Goal: Task Accomplishment & Management: Complete application form

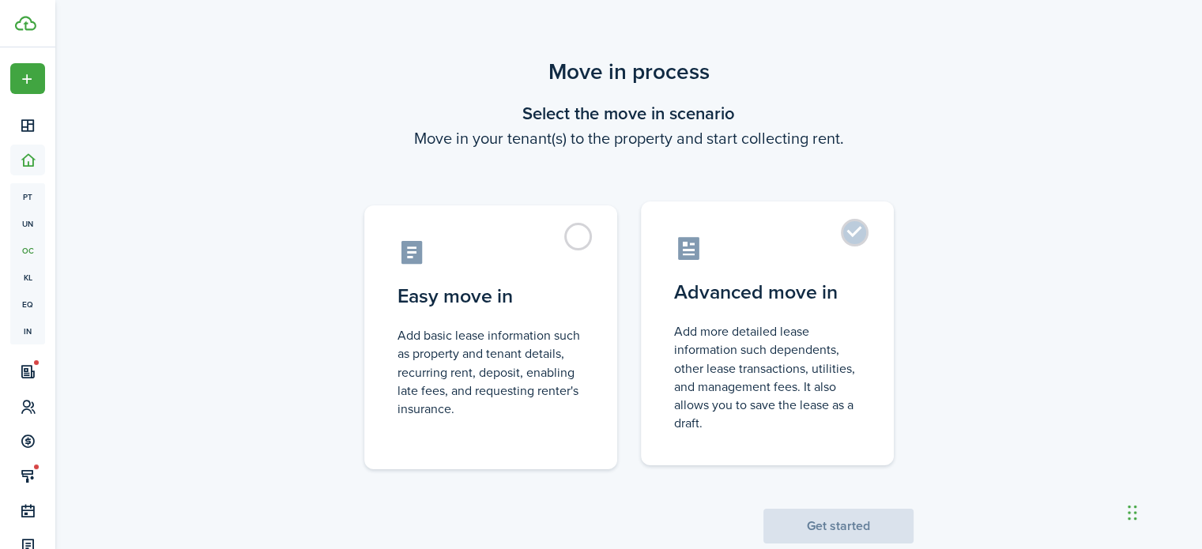
click at [777, 250] on control-radio-card-icon at bounding box center [767, 249] width 187 height 28
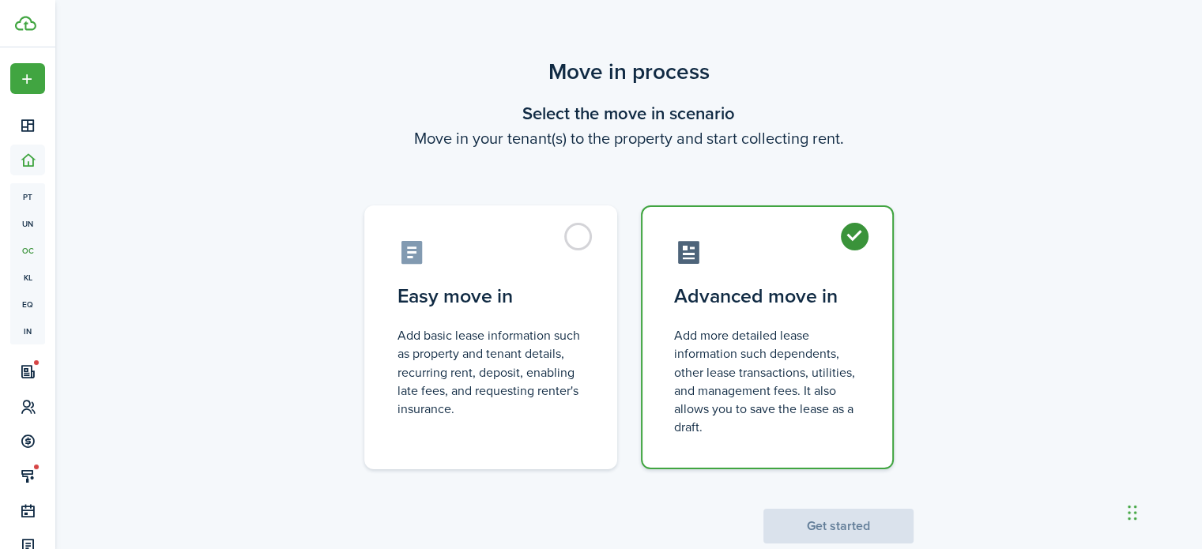
radio input "true"
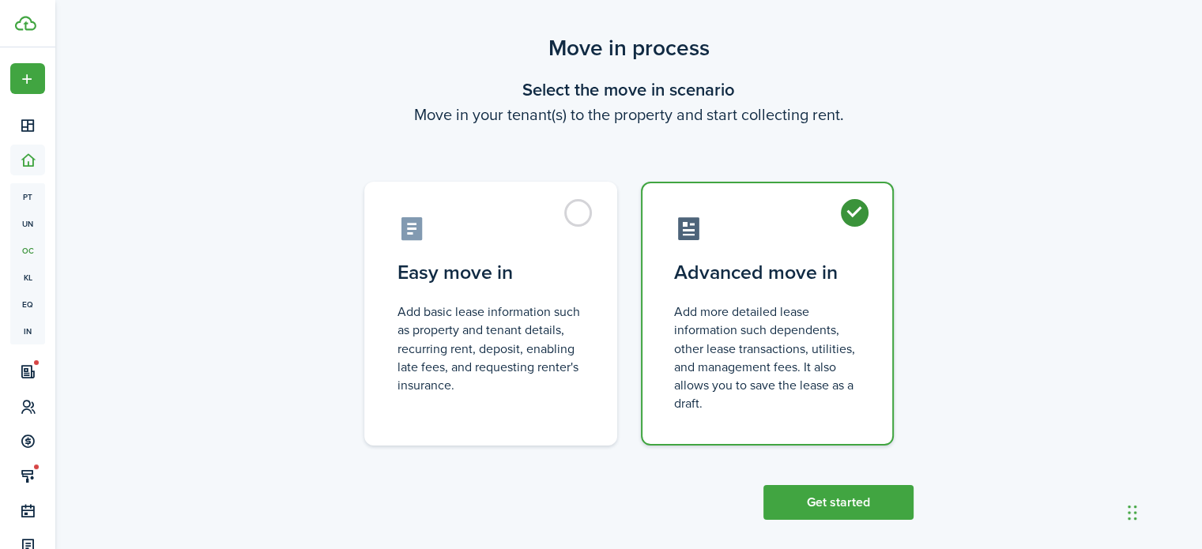
scroll to position [37, 0]
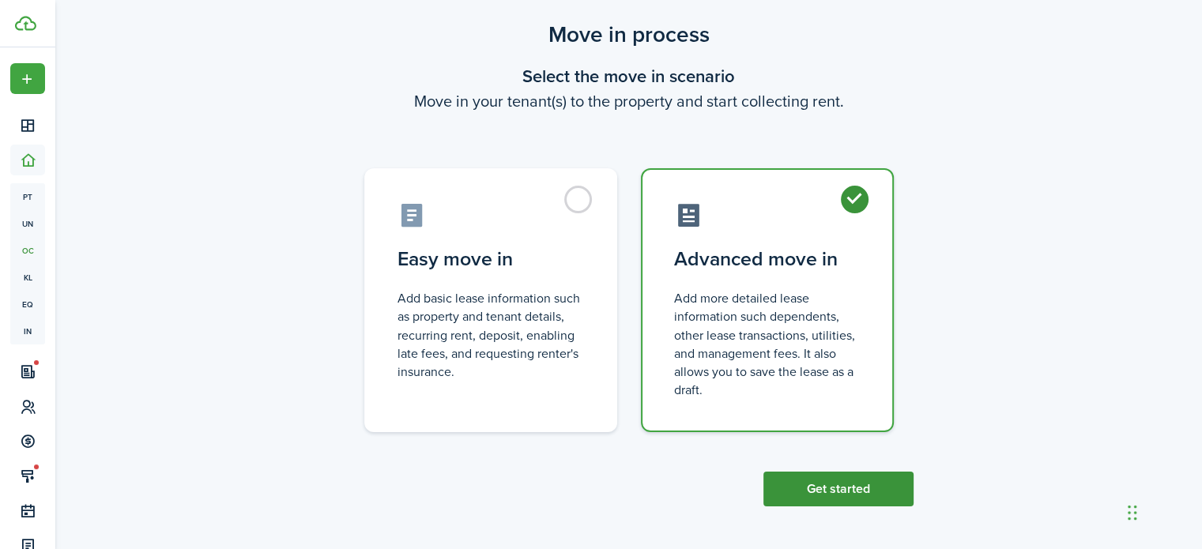
click at [822, 496] on button "Get started" at bounding box center [838, 489] width 150 height 35
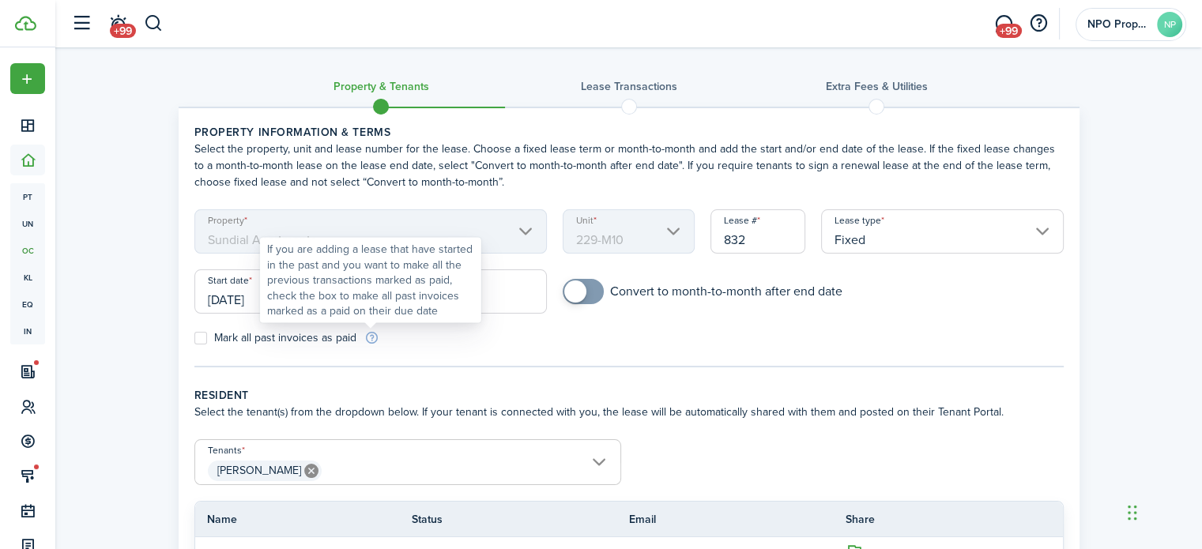
click at [293, 290] on div "If you are adding a lease that have started in the past and you want to make al…" at bounding box center [370, 280] width 207 height 77
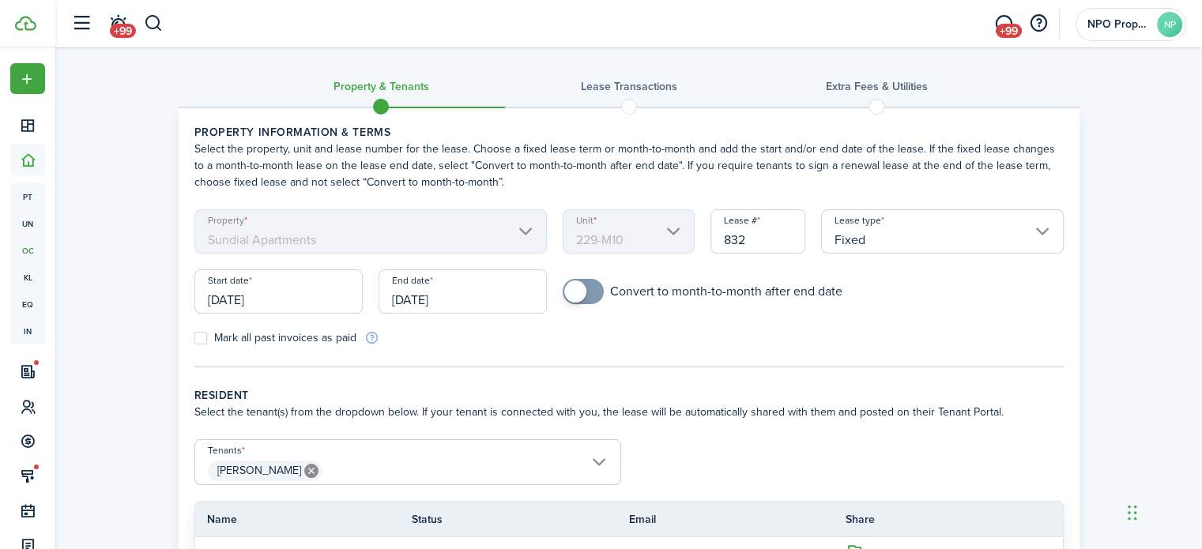
click at [250, 293] on input "[DATE]" at bounding box center [278, 291] width 168 height 44
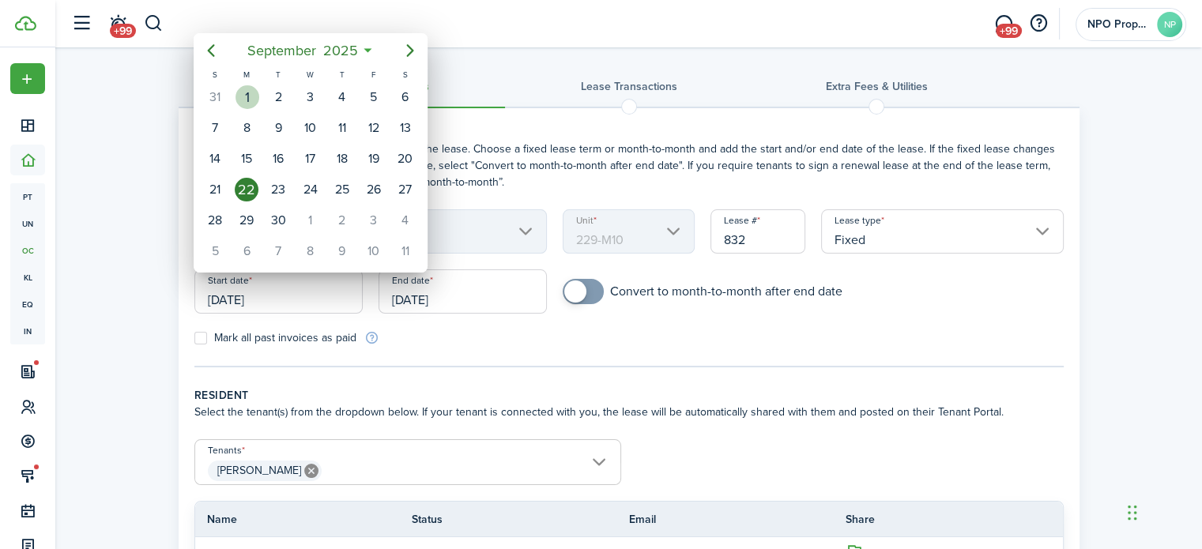
click at [246, 97] on div "1" at bounding box center [248, 97] width 24 height 24
type input "[DATE]"
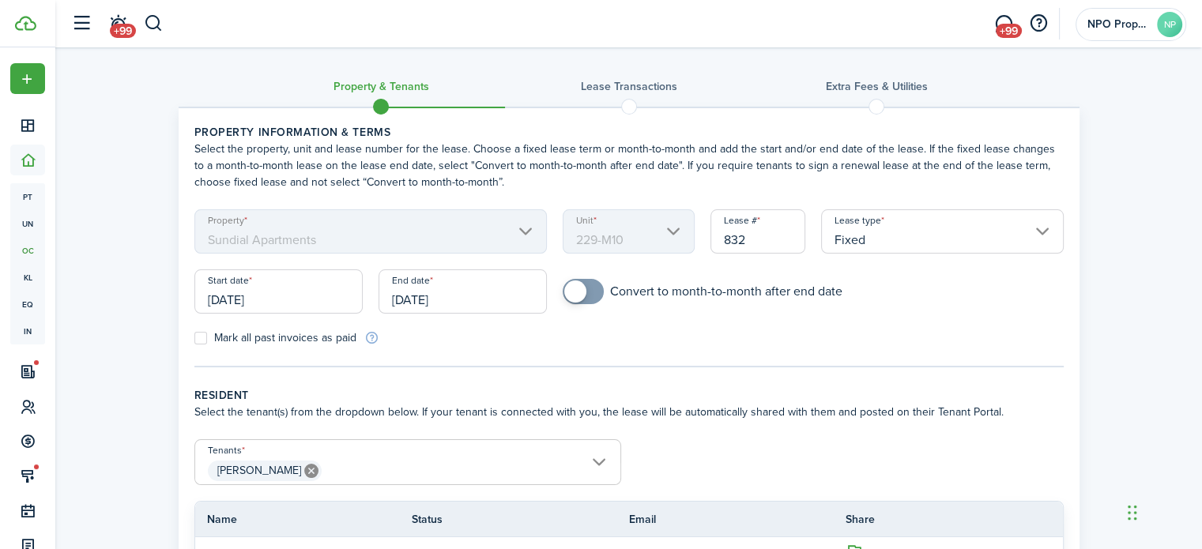
click at [453, 292] on input "[DATE]" at bounding box center [463, 291] width 168 height 44
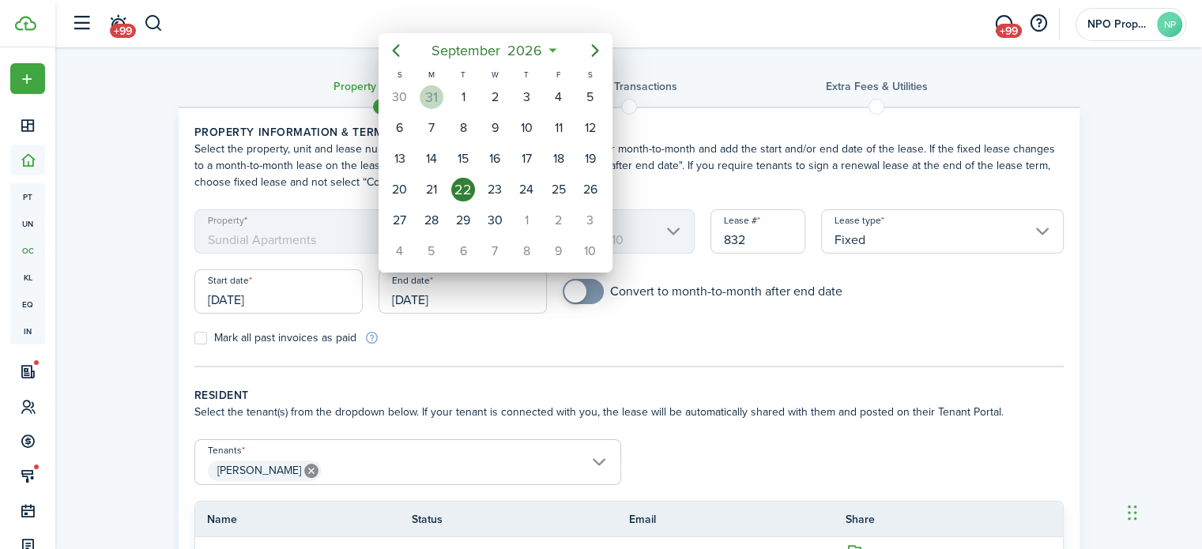
click at [436, 95] on div "31" at bounding box center [432, 97] width 24 height 24
type input "[DATE]"
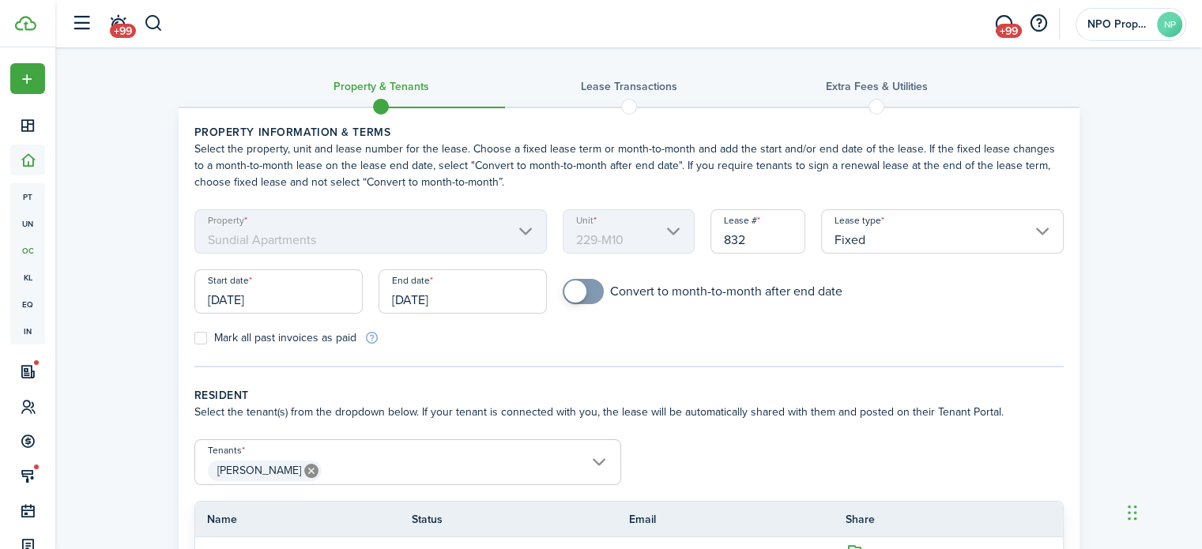
checkbox input "true"
click at [579, 291] on span at bounding box center [575, 292] width 22 height 22
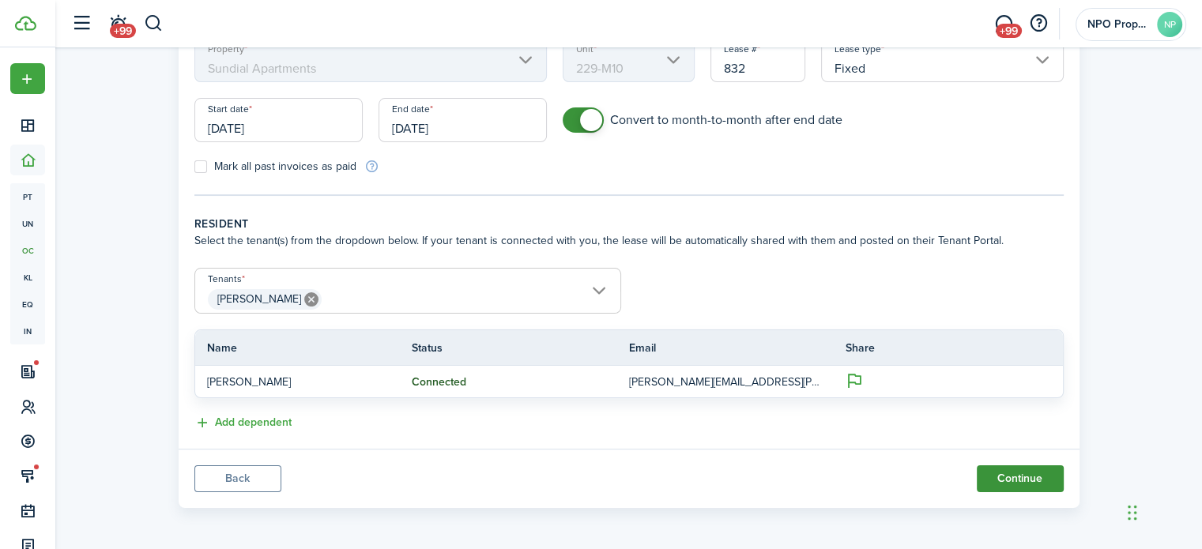
click at [1020, 473] on button "Continue" at bounding box center [1020, 478] width 87 height 27
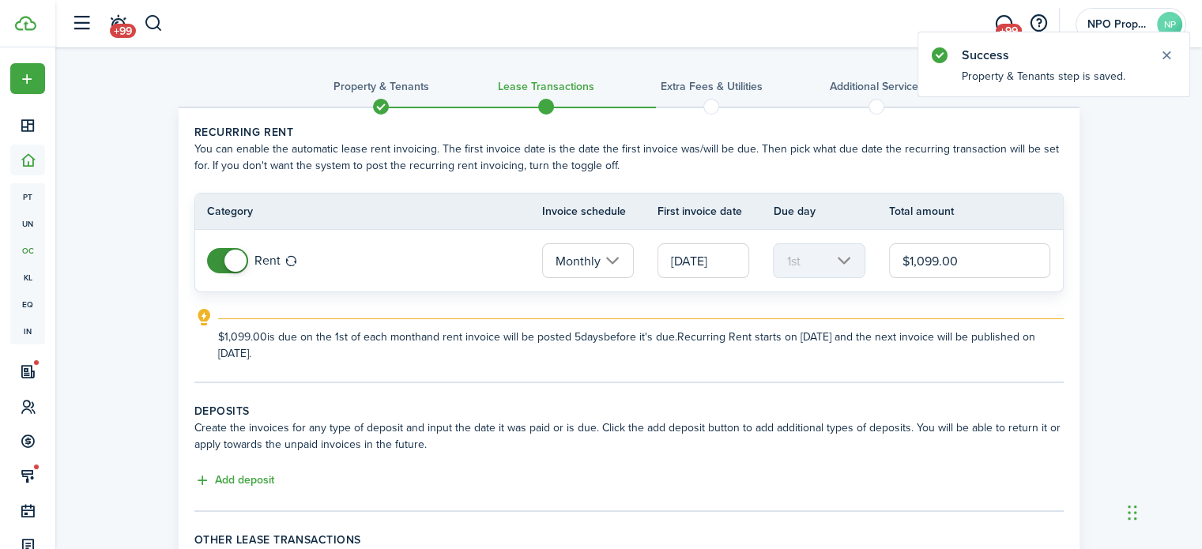
drag, startPoint x: 937, startPoint y: 258, endPoint x: 917, endPoint y: 262, distance: 20.0
click at [917, 262] on input "$1,099.00" at bounding box center [970, 260] width 162 height 35
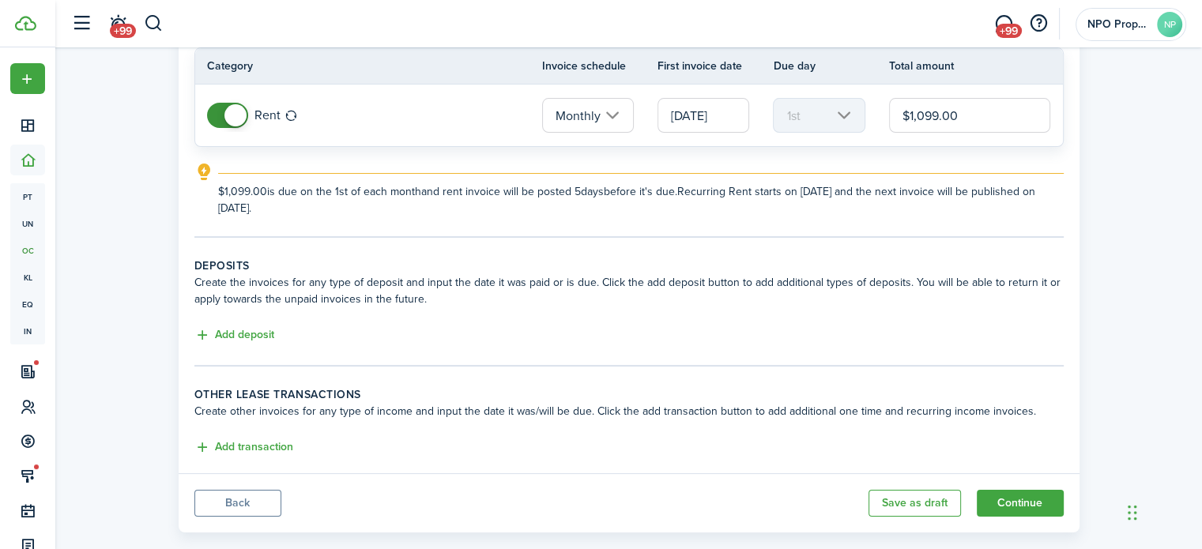
scroll to position [169, 0]
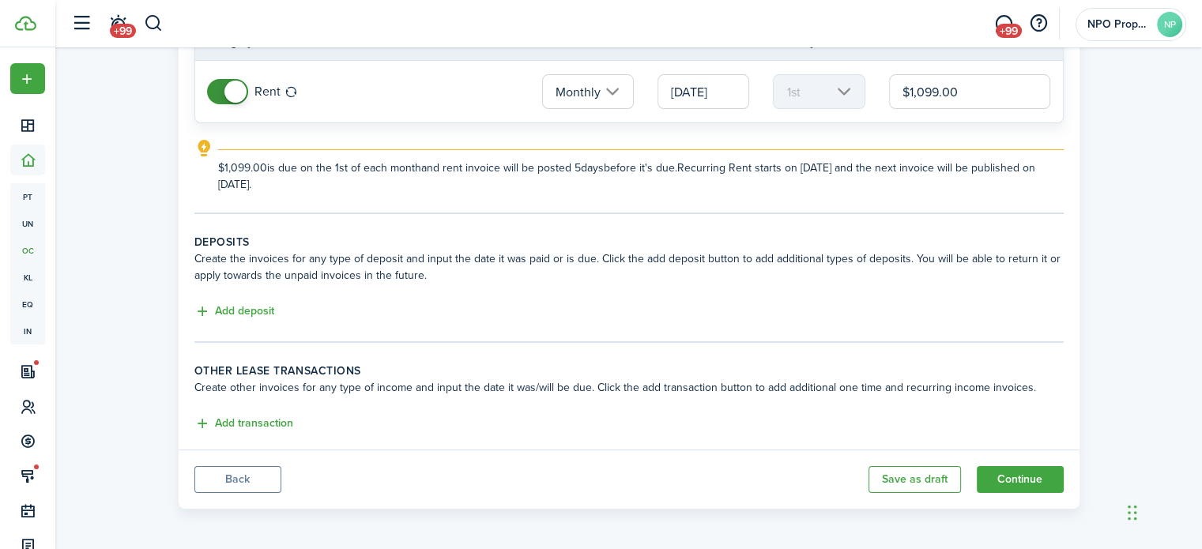
click at [254, 477] on button "Back" at bounding box center [237, 479] width 87 height 27
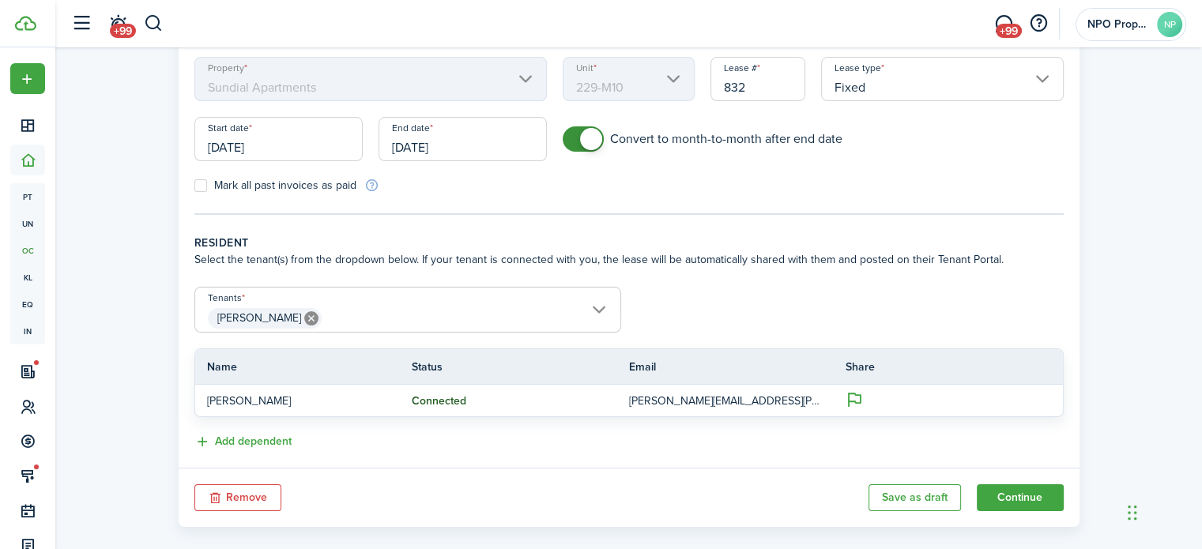
scroll to position [171, 0]
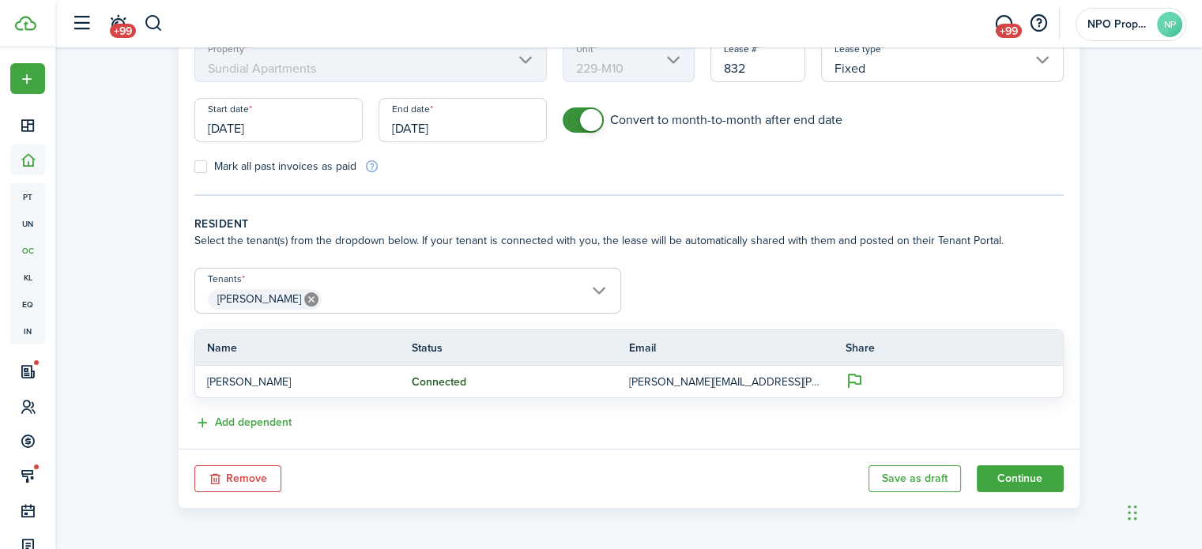
click at [258, 473] on button "Remove" at bounding box center [237, 478] width 87 height 27
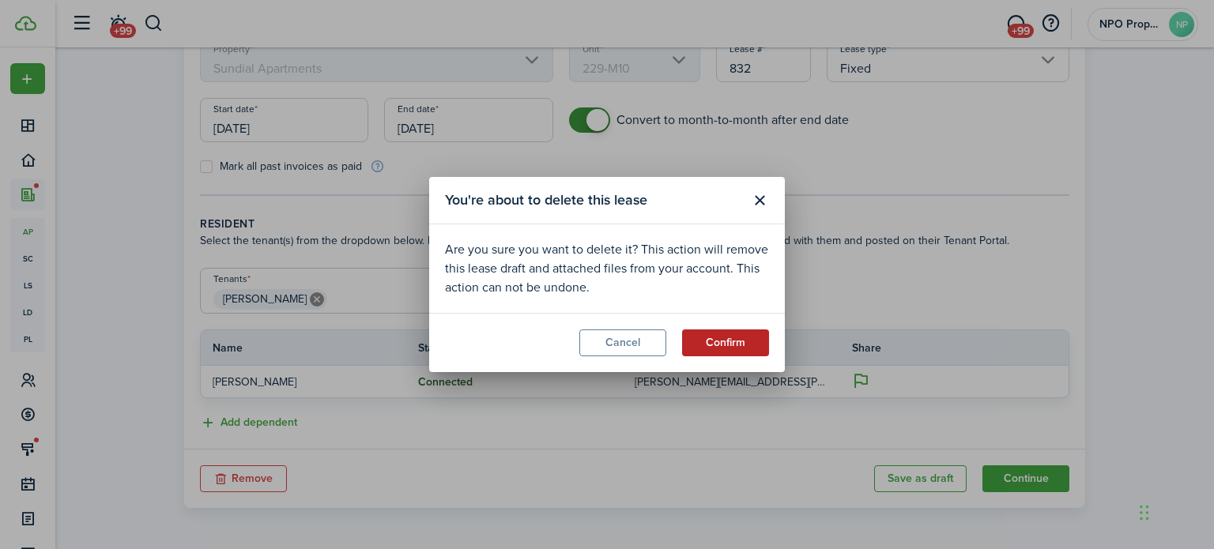
click at [739, 347] on button "Confirm" at bounding box center [725, 343] width 87 height 27
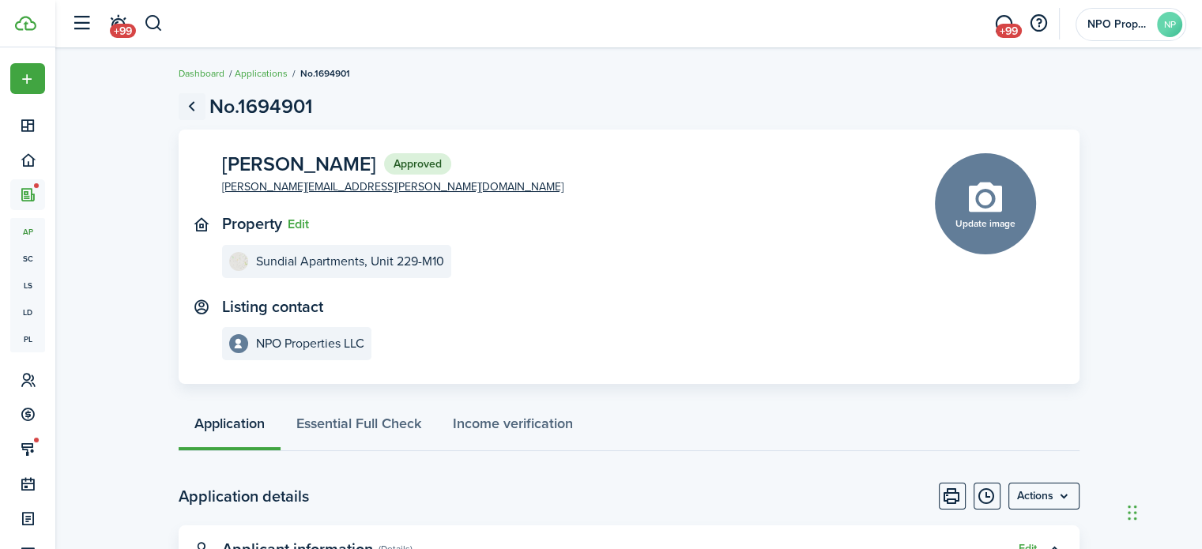
click at [184, 97] on link "Go back" at bounding box center [192, 106] width 27 height 27
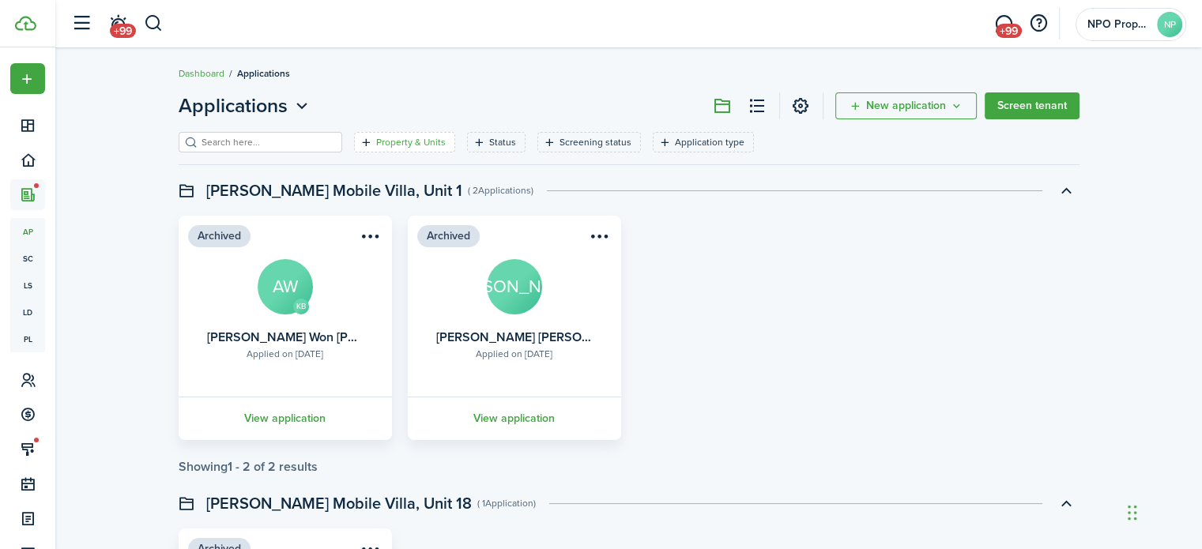
click at [398, 133] on filter-tag "Property & Units" at bounding box center [404, 142] width 101 height 21
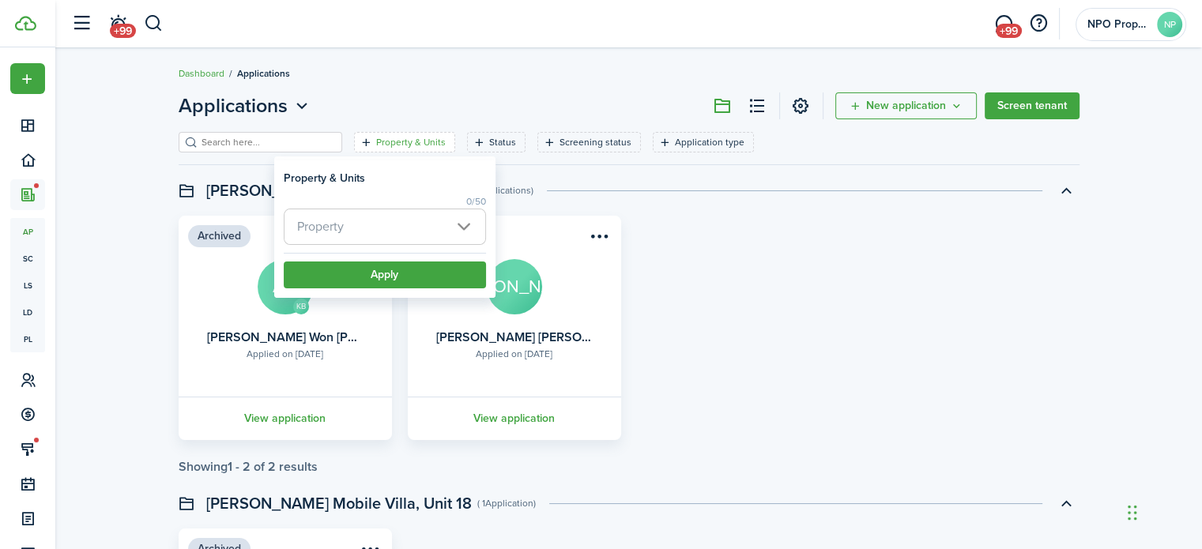
click at [389, 232] on span "Property" at bounding box center [385, 226] width 201 height 35
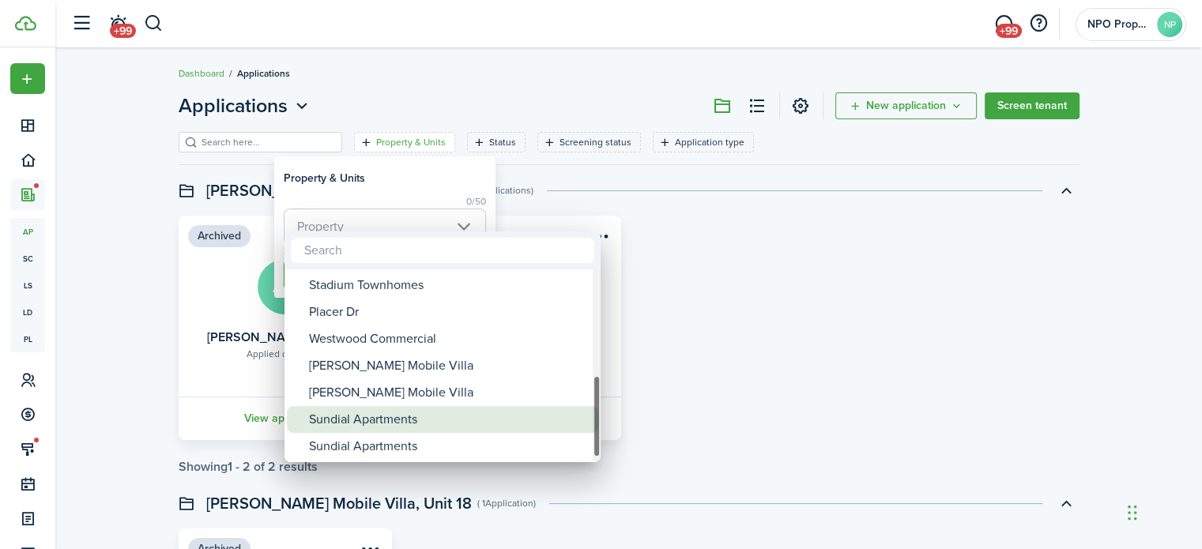
drag, startPoint x: 471, startPoint y: 415, endPoint x: 469, endPoint y: 435, distance: 20.6
click at [471, 416] on div "Sundial Apartments" at bounding box center [449, 419] width 280 height 27
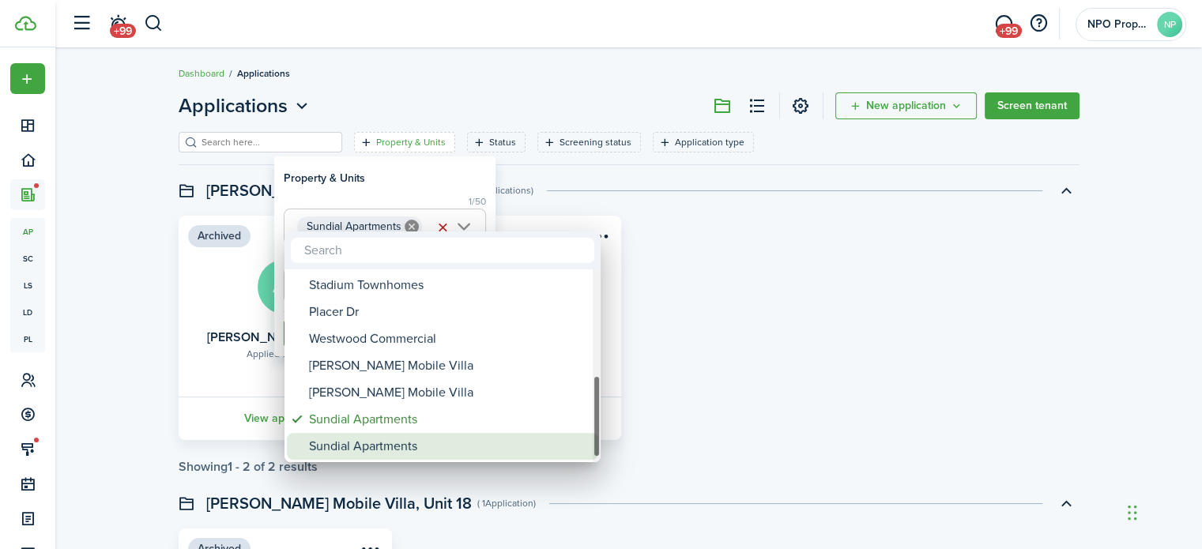
click at [468, 441] on div "Sundial Apartments" at bounding box center [449, 446] width 280 height 27
type input "Sundial Apartments, Sundial Apartments"
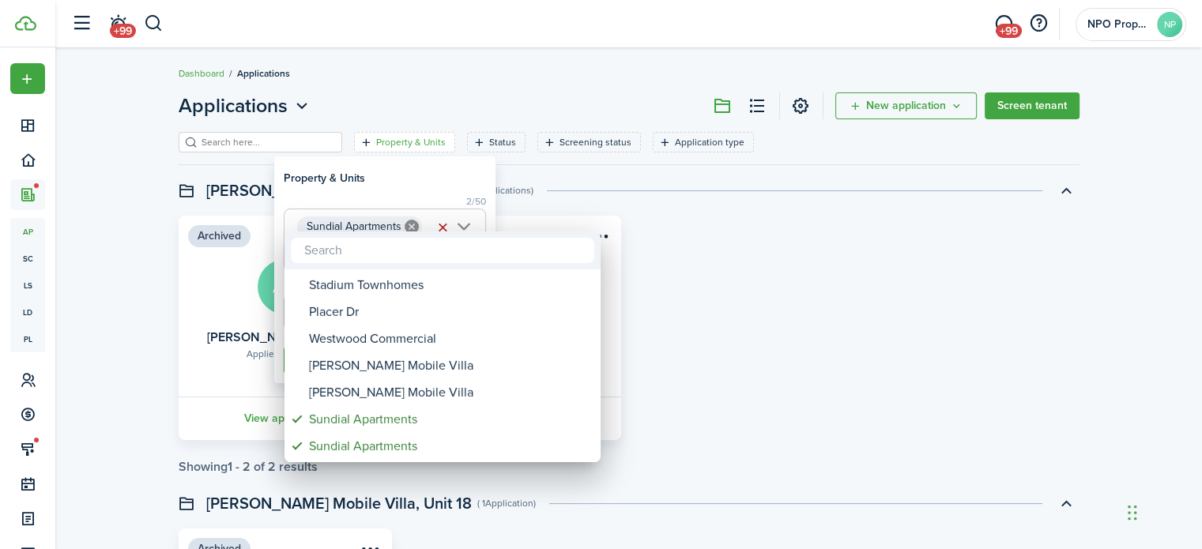
click at [409, 174] on div at bounding box center [601, 275] width 1455 height 802
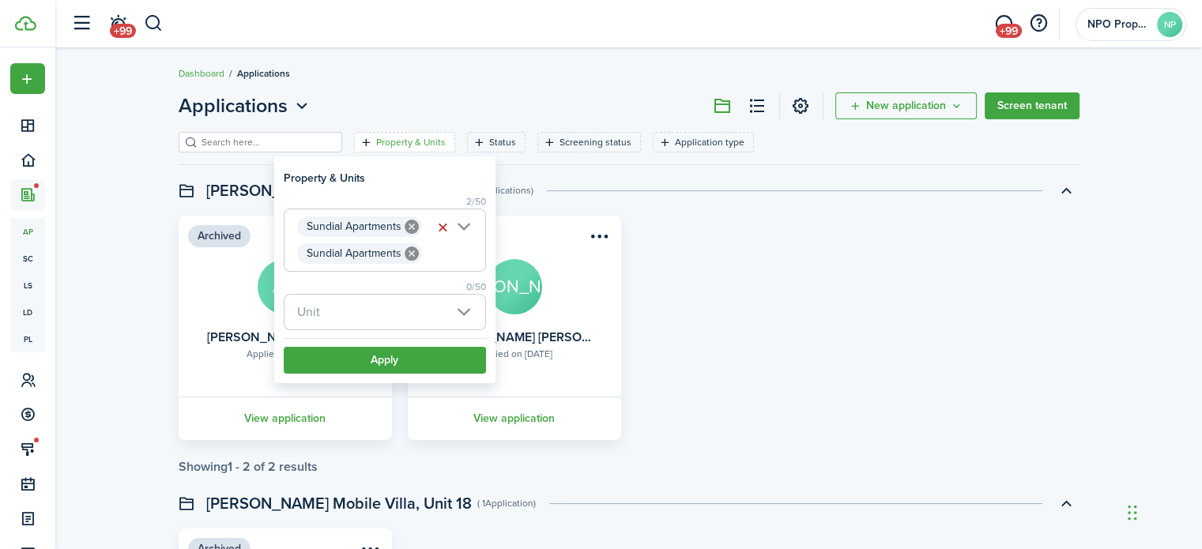
scroll to position [0, 76]
click at [404, 361] on button "Apply" at bounding box center [385, 360] width 202 height 27
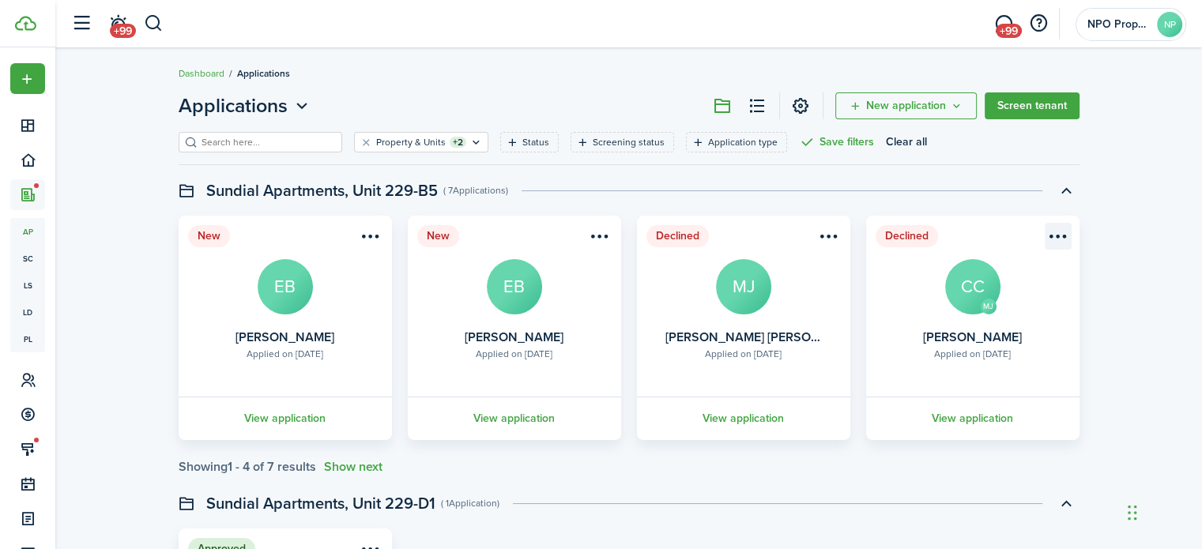
click at [1062, 239] on menu-btn-icon "Open menu" at bounding box center [1058, 236] width 27 height 27
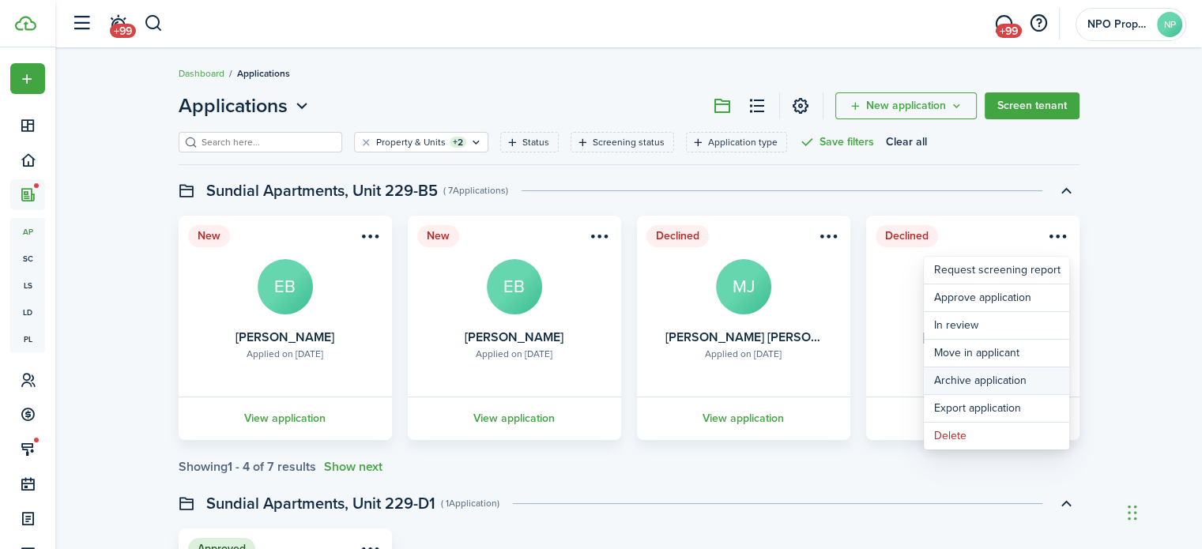
click at [980, 379] on button "Archive application" at bounding box center [996, 380] width 145 height 27
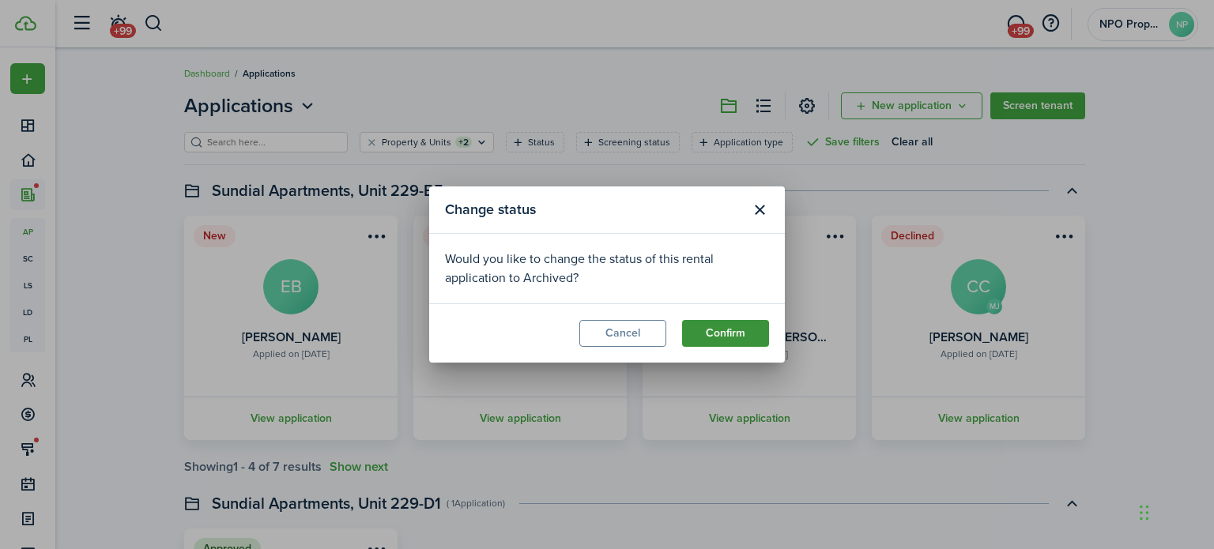
click at [733, 331] on button "Confirm" at bounding box center [725, 333] width 87 height 27
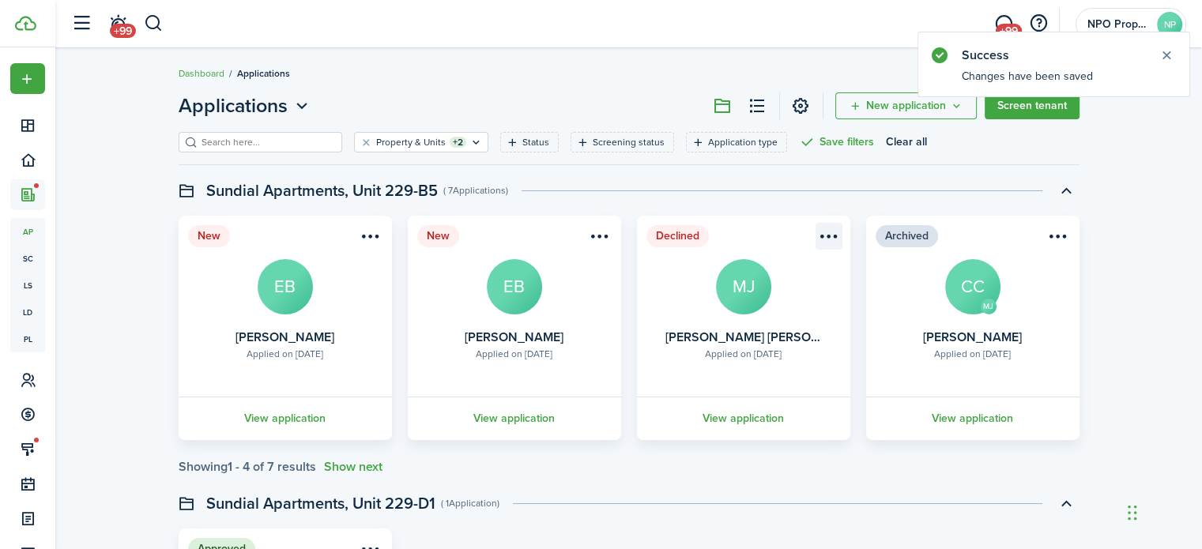
click at [828, 228] on menu-btn-icon "Open menu" at bounding box center [829, 236] width 27 height 27
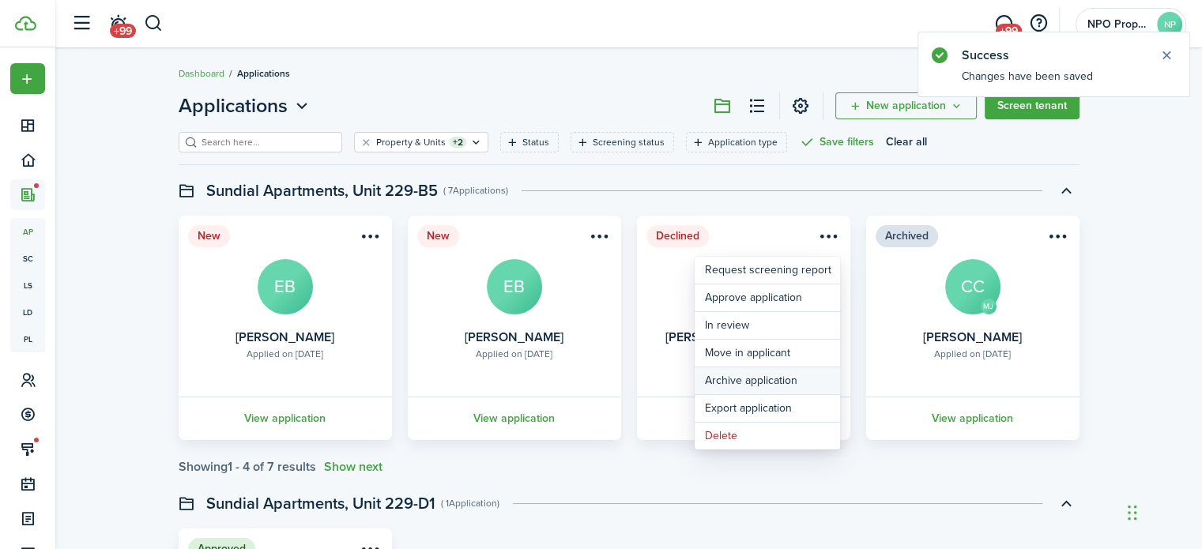
click at [782, 379] on button "Archive application" at bounding box center [767, 380] width 145 height 27
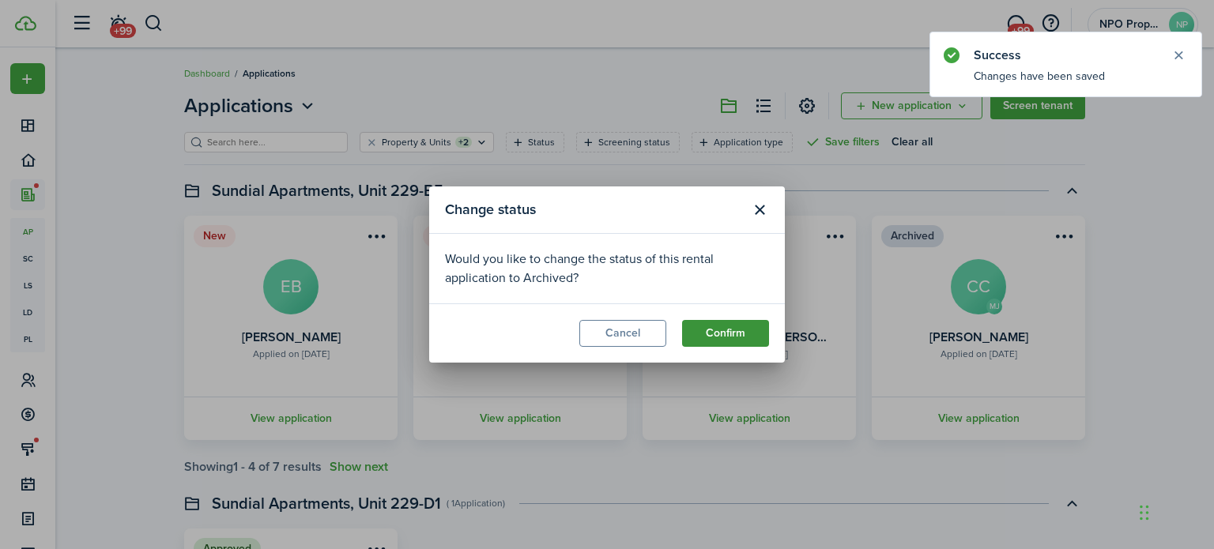
click at [731, 328] on button "Confirm" at bounding box center [725, 333] width 87 height 27
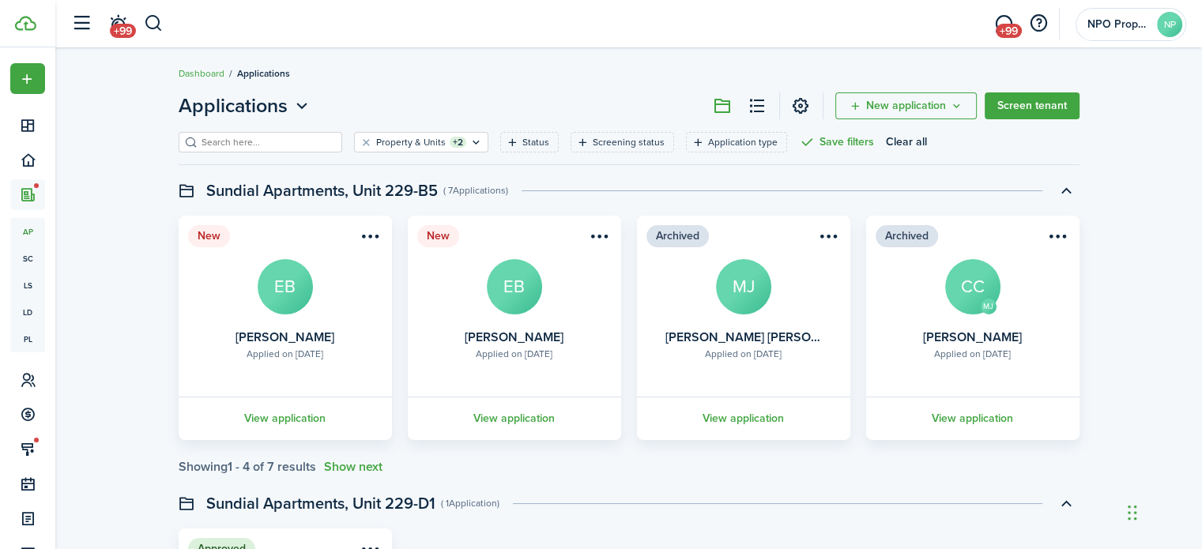
scroll to position [395, 0]
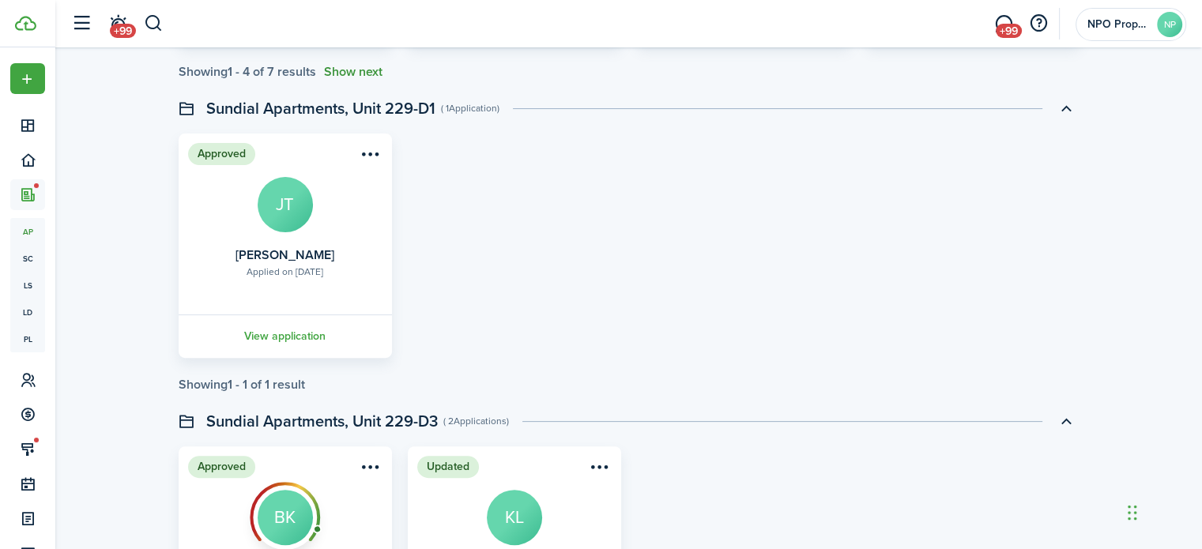
click at [360, 71] on button "Show next" at bounding box center [353, 72] width 58 height 14
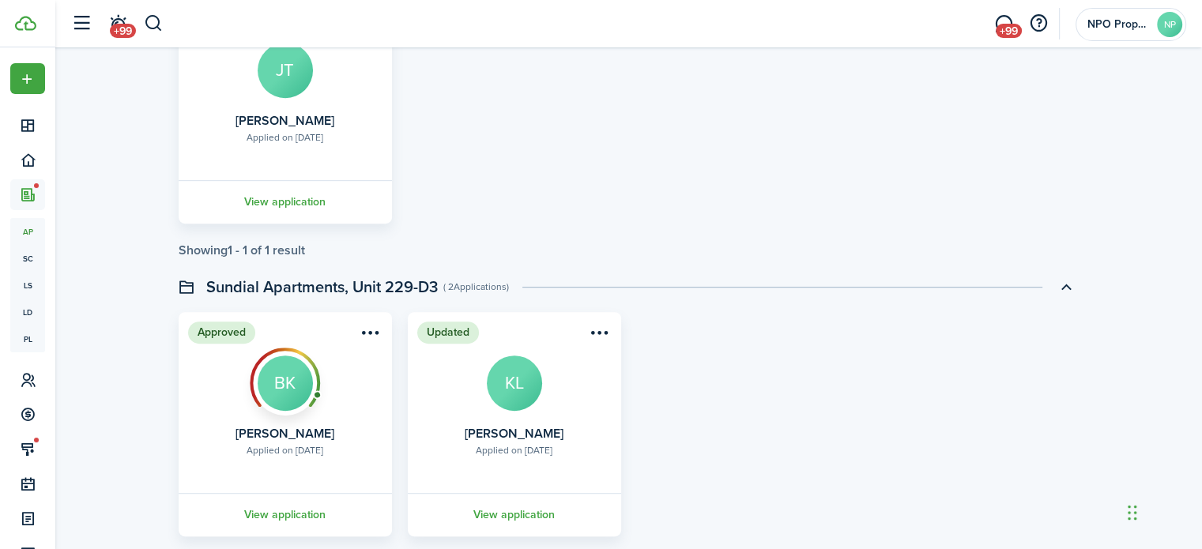
scroll to position [790, 0]
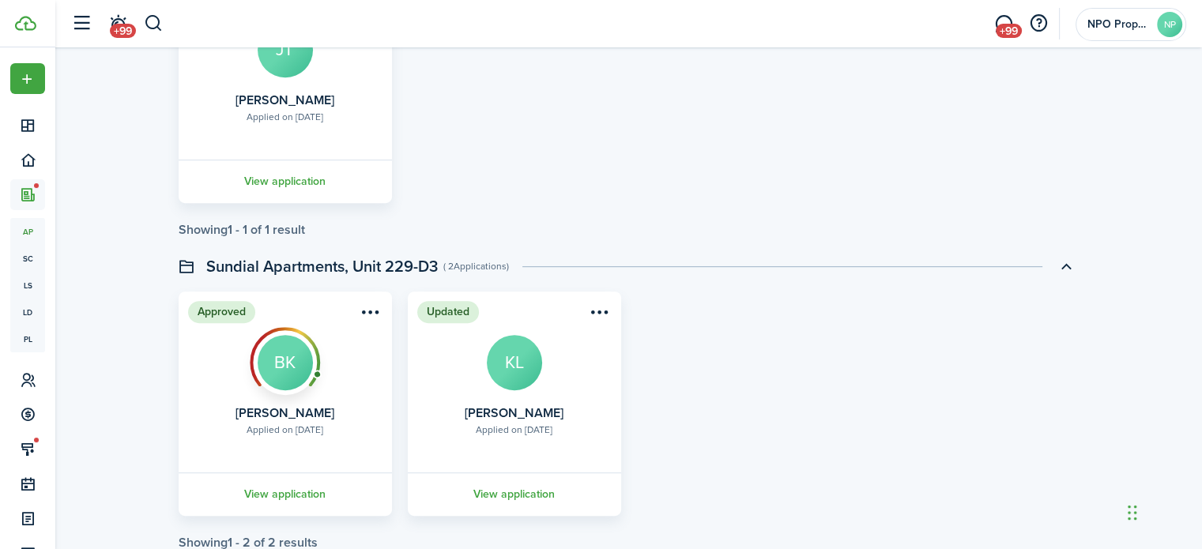
click at [514, 492] on link "View application" at bounding box center [514, 494] width 218 height 43
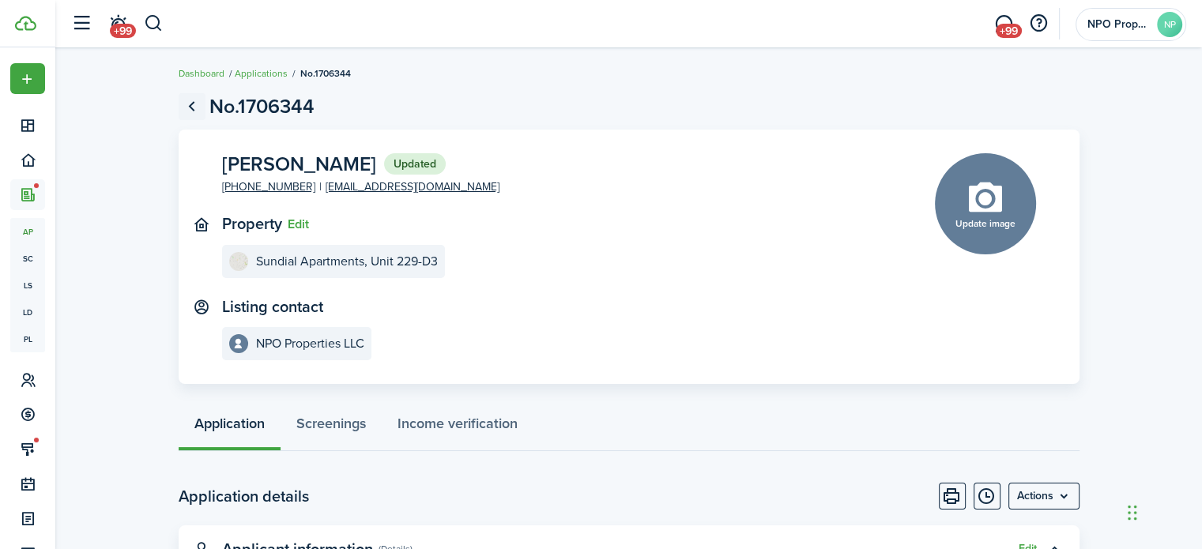
click at [196, 103] on link "Go back" at bounding box center [192, 106] width 27 height 27
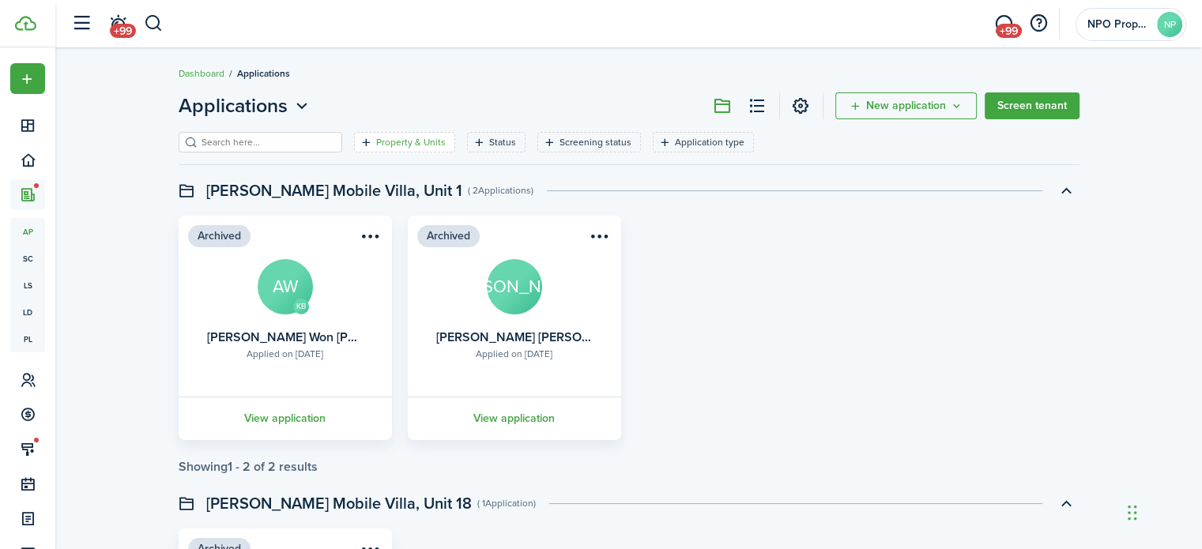
click at [377, 133] on filter-tag "Property & Units" at bounding box center [404, 142] width 101 height 21
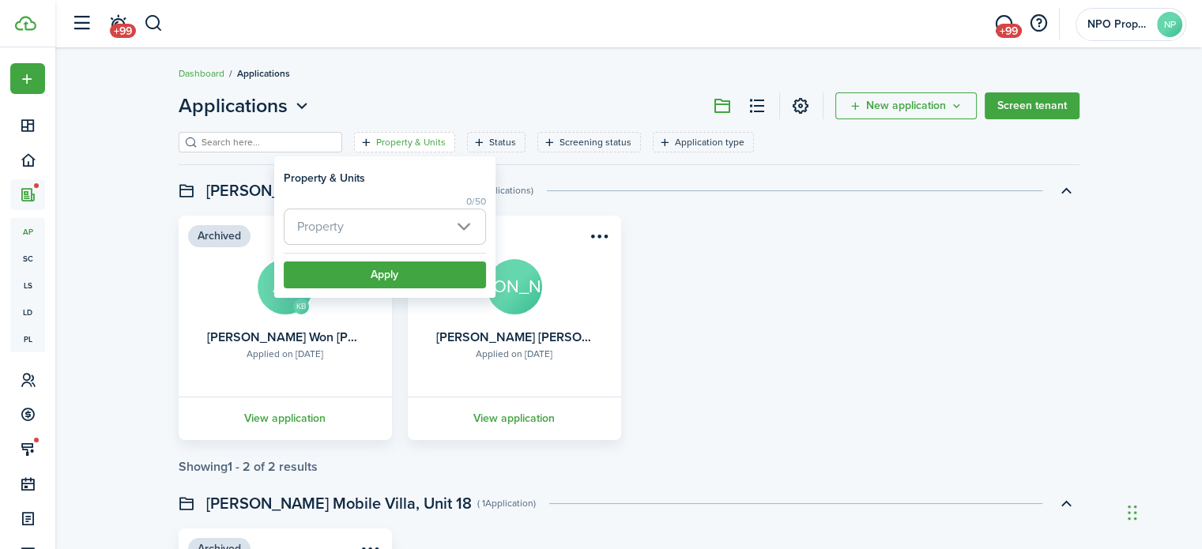
click at [428, 222] on span "Property" at bounding box center [385, 226] width 201 height 35
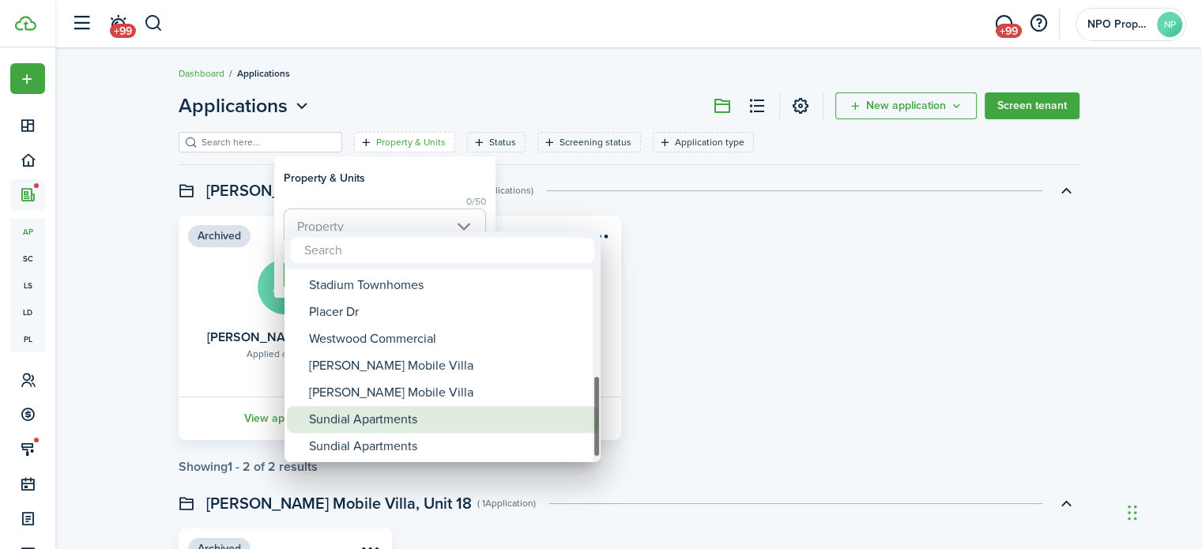
drag, startPoint x: 450, startPoint y: 414, endPoint x: 449, endPoint y: 423, distance: 8.8
click at [449, 416] on div "Sundial Apartments" at bounding box center [449, 419] width 280 height 27
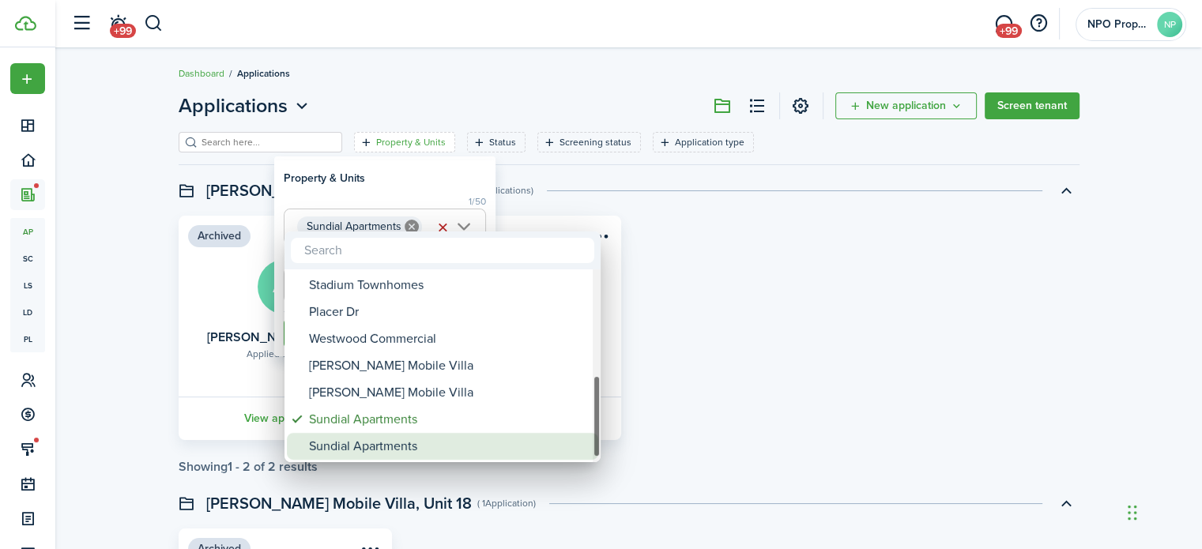
click at [449, 441] on div "Sundial Apartments" at bounding box center [449, 446] width 280 height 27
type input "Sundial Apartments, Sundial Apartments"
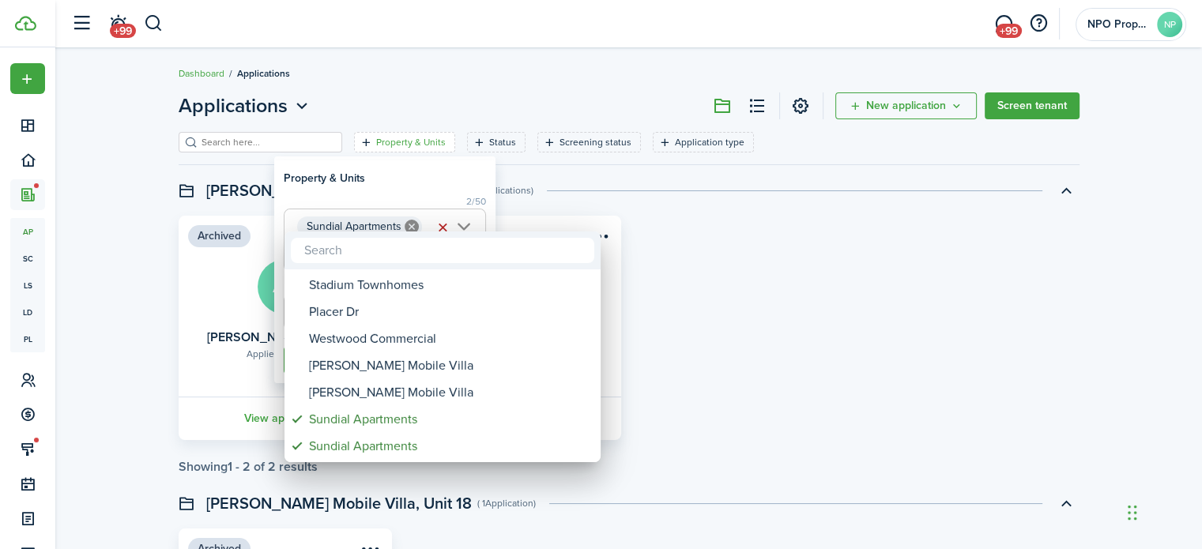
drag, startPoint x: 439, startPoint y: 161, endPoint x: 439, endPoint y: 188, distance: 26.9
click at [439, 164] on div at bounding box center [601, 275] width 1455 height 802
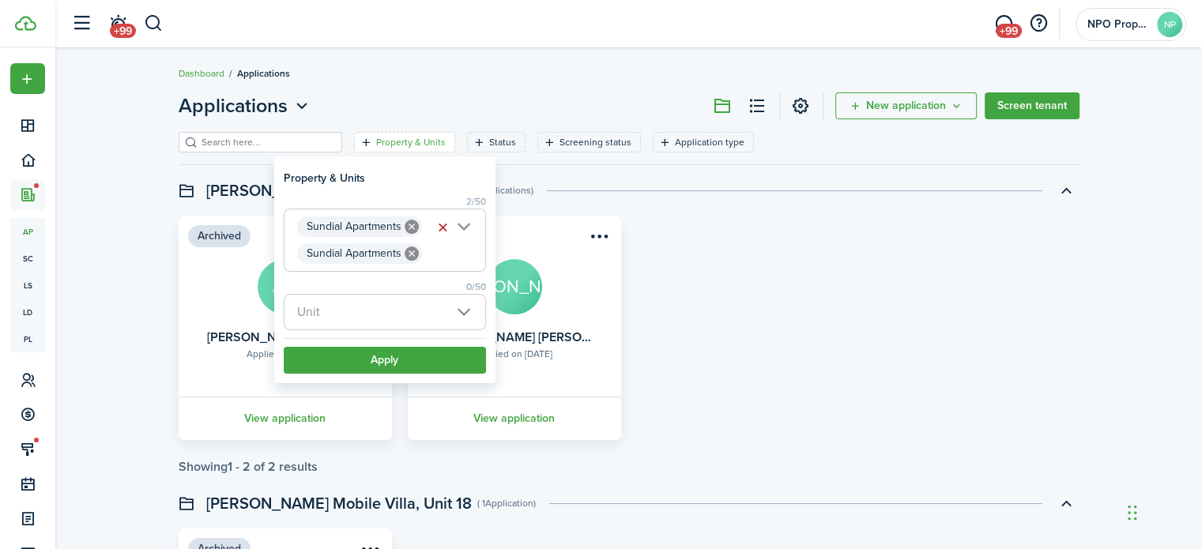
scroll to position [0, 76]
click at [428, 350] on button "Apply" at bounding box center [385, 360] width 202 height 27
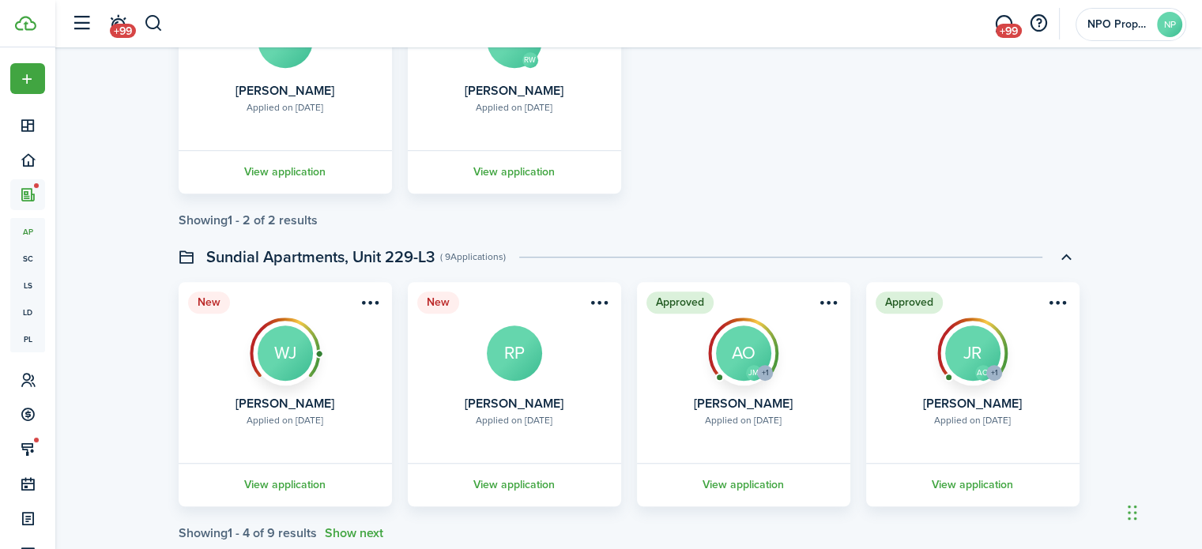
scroll to position [790, 0]
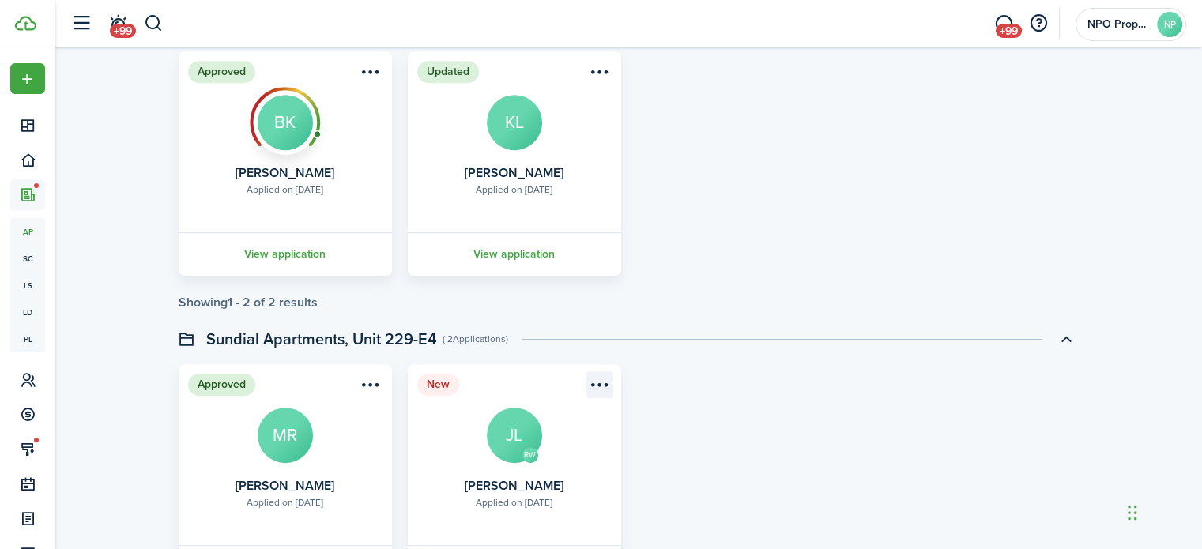
click at [605, 382] on menu-btn-icon "Open menu" at bounding box center [599, 384] width 27 height 27
click at [689, 433] on div "Approved Applied on [DATE] [PERSON_NAME] MR View application New RW Applied on …" at bounding box center [629, 476] width 917 height 224
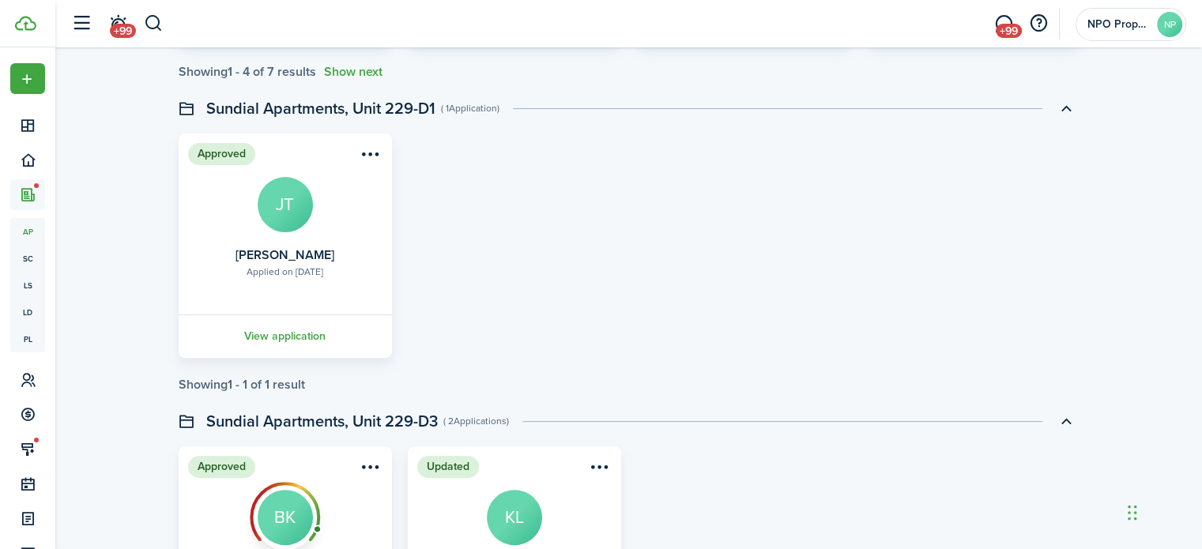
scroll to position [0, 0]
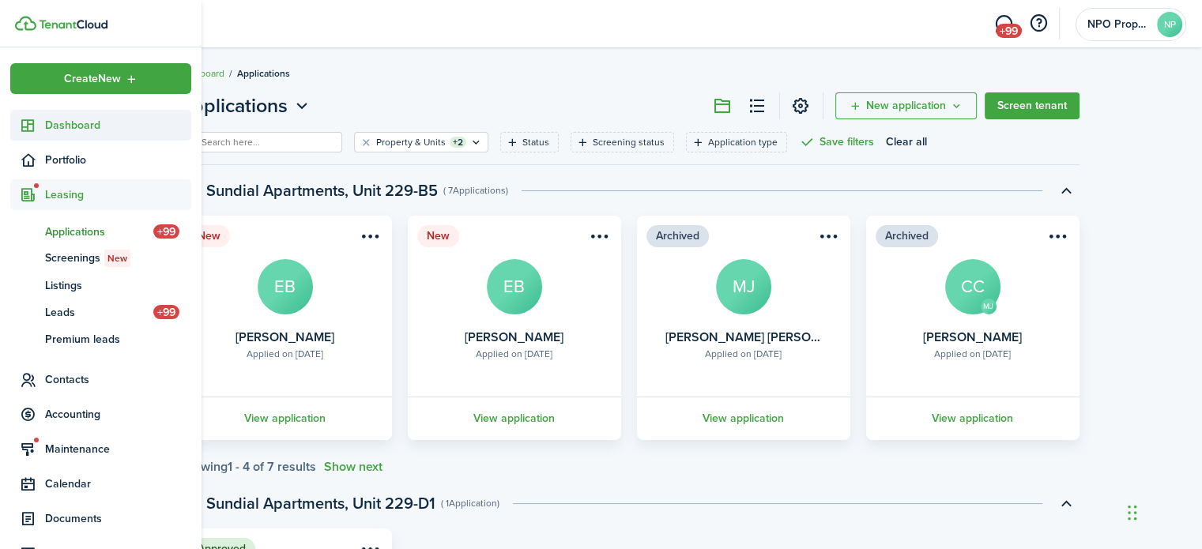
click at [52, 126] on span "Dashboard" at bounding box center [118, 125] width 146 height 17
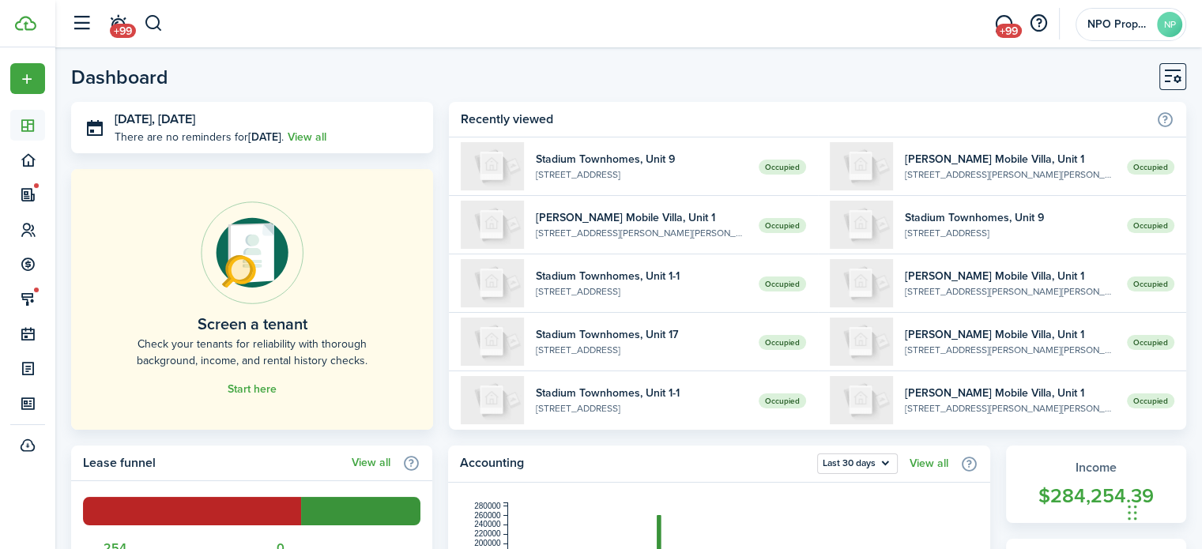
click at [359, 81] on header-page "Dashboard" at bounding box center [628, 82] width 1115 height 39
click at [400, 74] on header-page "Dashboard" at bounding box center [628, 82] width 1115 height 39
click at [379, 71] on header-page "Dashboard" at bounding box center [628, 82] width 1115 height 39
click at [781, 77] on header-page "Dashboard" at bounding box center [628, 82] width 1115 height 39
click at [308, 66] on header-page "Dashboard" at bounding box center [628, 82] width 1115 height 39
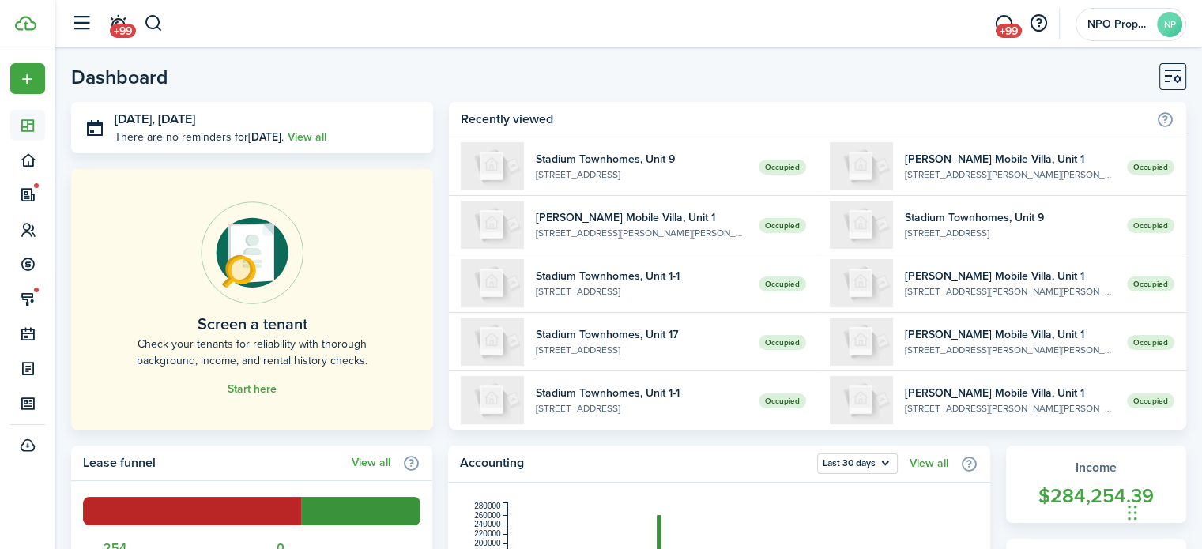
click at [490, 71] on header-page "Dashboard" at bounding box center [628, 82] width 1115 height 39
click at [411, 72] on header-page "Dashboard" at bounding box center [628, 82] width 1115 height 39
click at [294, 64] on header-page "Dashboard" at bounding box center [628, 82] width 1115 height 39
